Goal: Complete application form

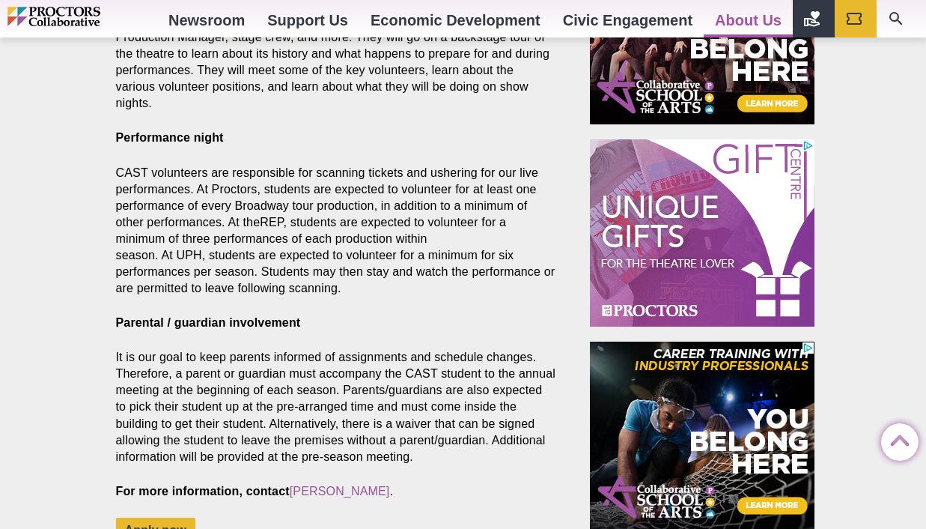
scroll to position [939, 0]
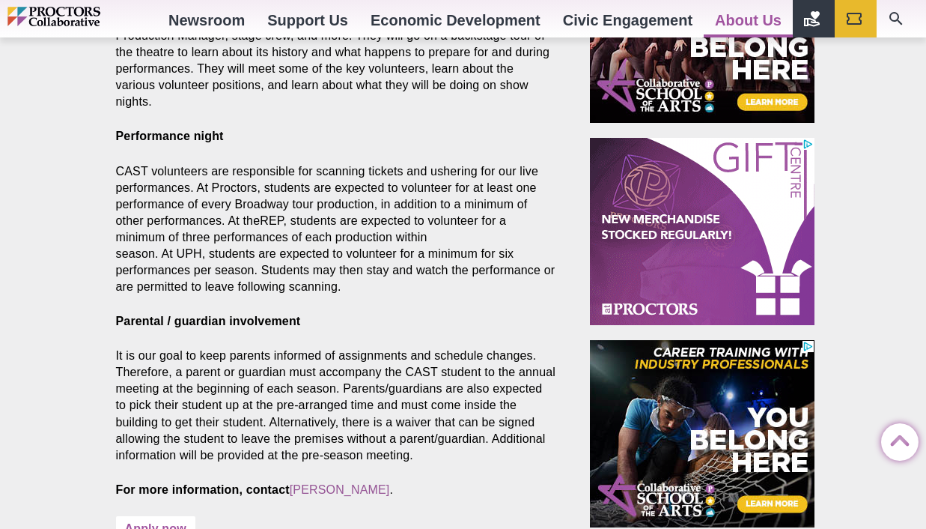
click at [175, 516] on link "Apply now" at bounding box center [155, 529] width 79 height 26
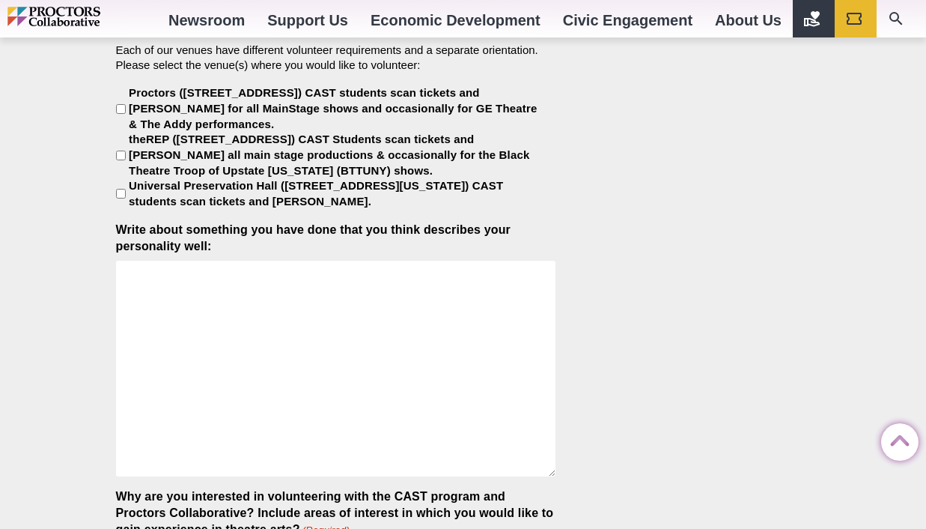
scroll to position [1279, 0]
